Goal: Information Seeking & Learning: Learn about a topic

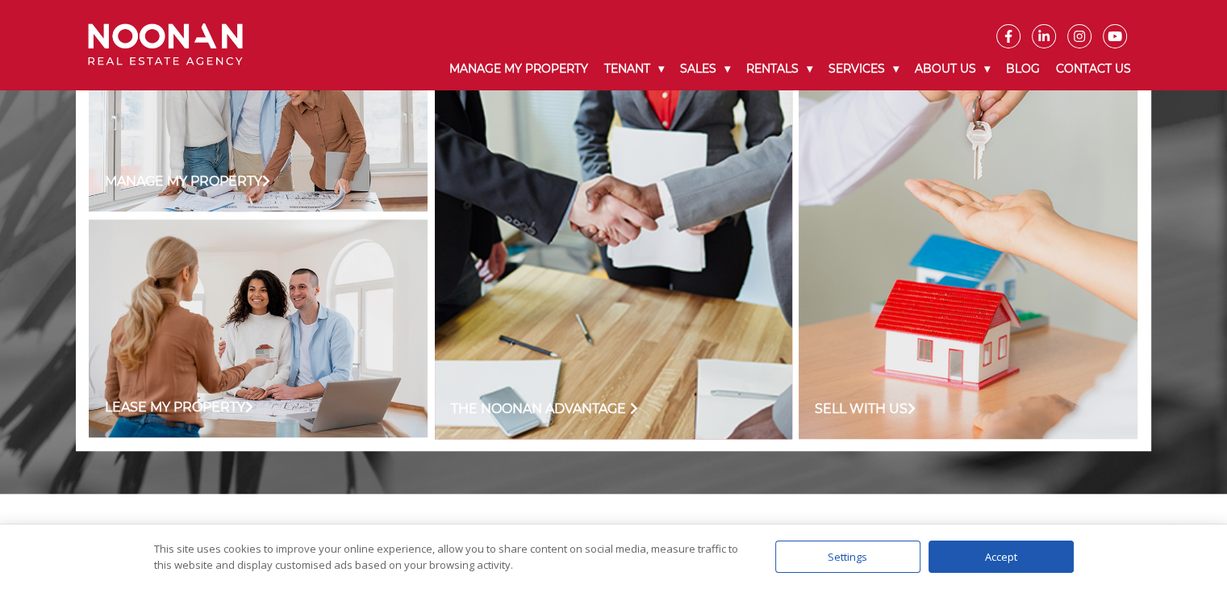
scroll to position [1355, 0]
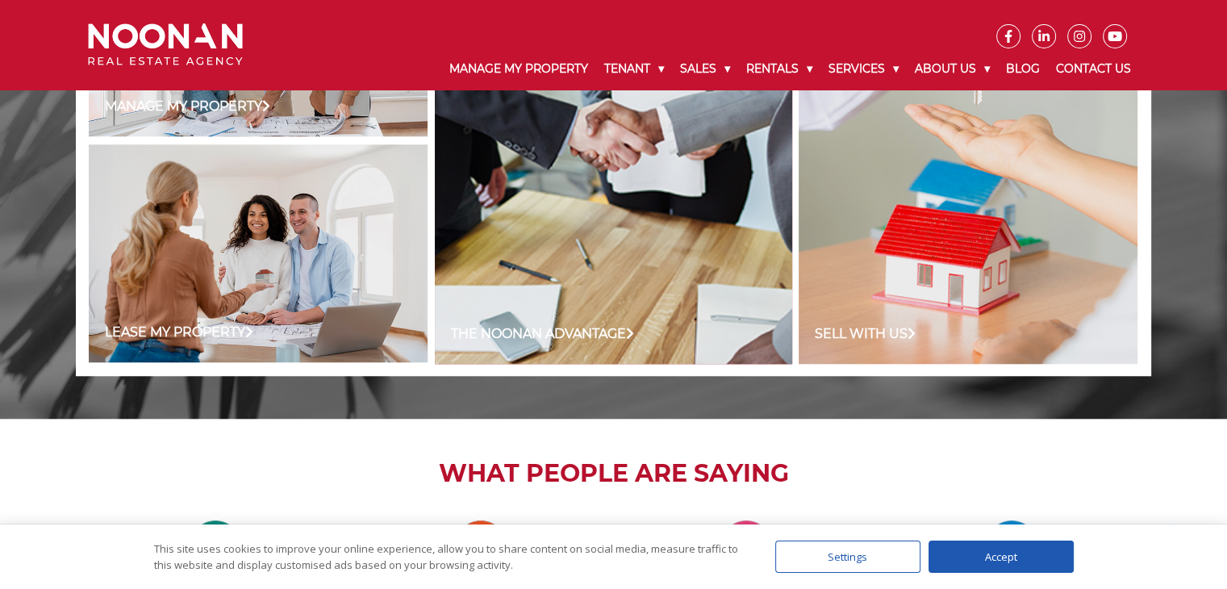
click at [978, 556] on div "Accept" at bounding box center [1000, 556] width 145 height 32
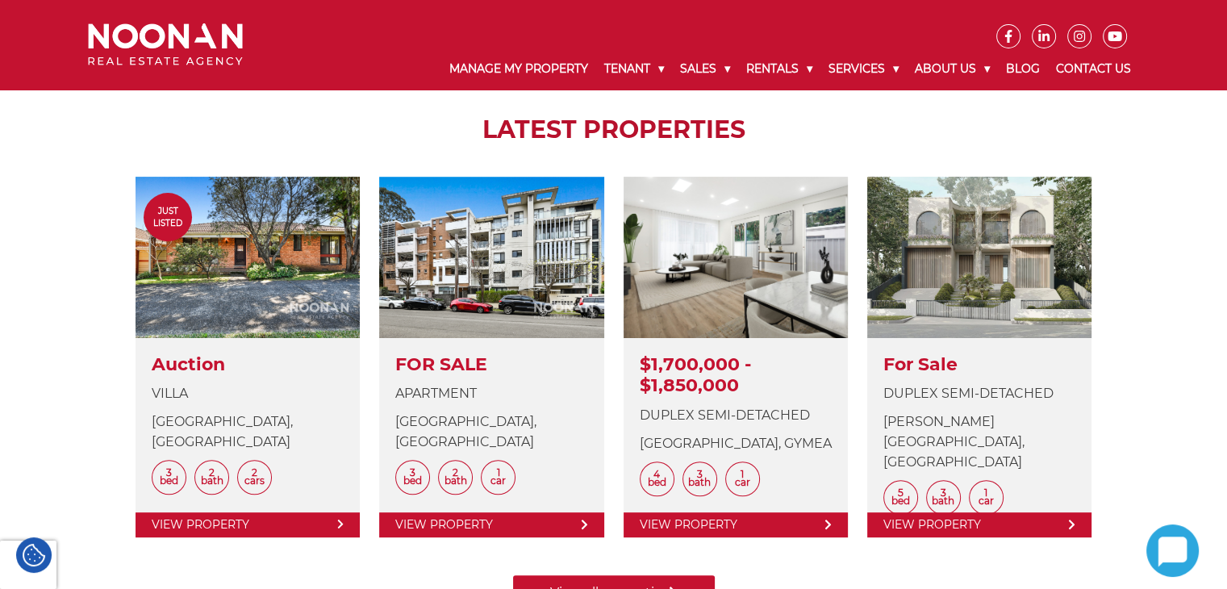
scroll to position [452, 0]
